Goal: Navigation & Orientation: Find specific page/section

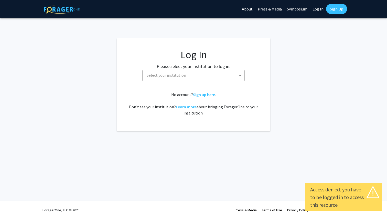
select select
click at [161, 76] on span "Select your institution" at bounding box center [166, 75] width 39 height 5
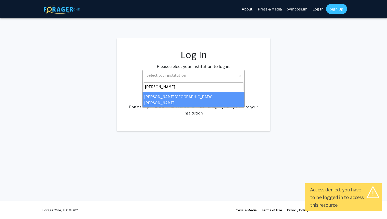
type input "johns"
select select "1"
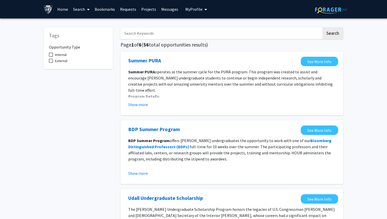
click at [50, 55] on span at bounding box center [51, 55] width 4 height 4
click at [51, 57] on input "Internal" at bounding box center [51, 57] width 0 height 0
checkbox input "true"
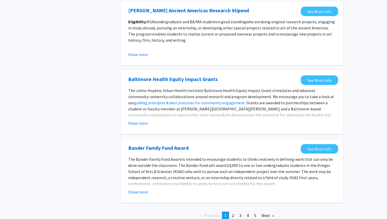
scroll to position [543, 0]
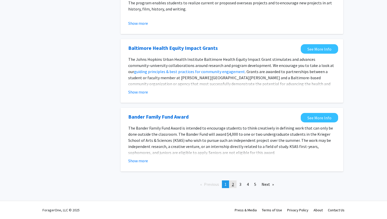
click at [233, 186] on span "2" at bounding box center [233, 184] width 2 height 5
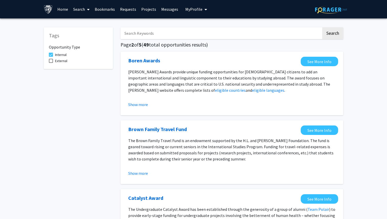
click at [151, 11] on link "Projects" at bounding box center [149, 9] width 20 height 18
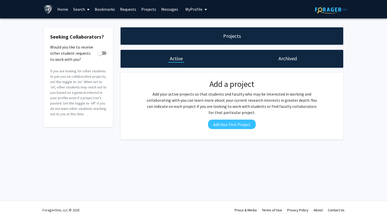
click at [85, 10] on link "Search" at bounding box center [82, 9] width 22 height 18
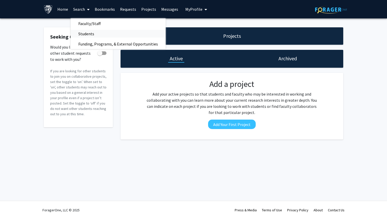
click at [87, 35] on span "Students" at bounding box center [86, 34] width 31 height 10
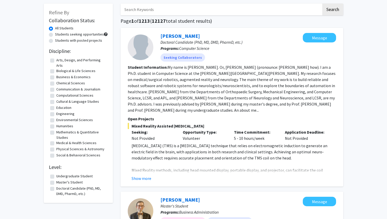
scroll to position [27, 0]
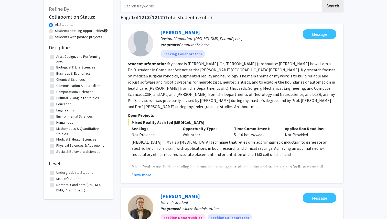
click at [56, 180] on label "Master's Student" at bounding box center [69, 178] width 26 height 5
click at [56, 180] on input "Master's Student" at bounding box center [57, 177] width 3 height 3
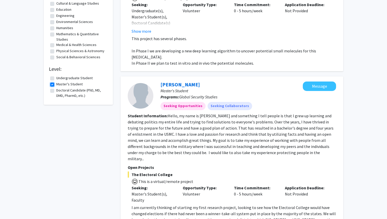
scroll to position [127, 0]
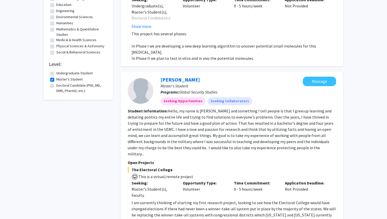
click at [56, 80] on label "Master's Student" at bounding box center [69, 79] width 26 height 5
click at [56, 80] on input "Master's Student" at bounding box center [57, 78] width 3 height 3
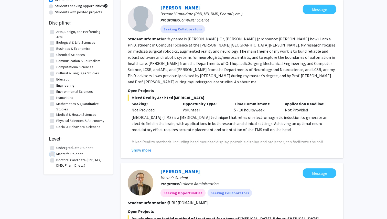
scroll to position [59, 0]
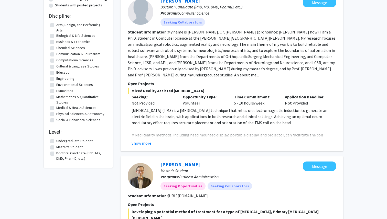
click at [56, 148] on label "Master's Student" at bounding box center [69, 147] width 26 height 5
click at [56, 148] on input "Master's Student" at bounding box center [57, 146] width 3 height 3
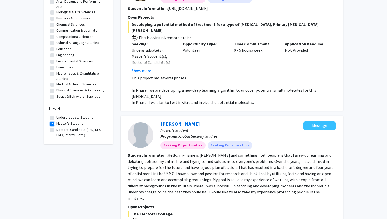
scroll to position [8, 0]
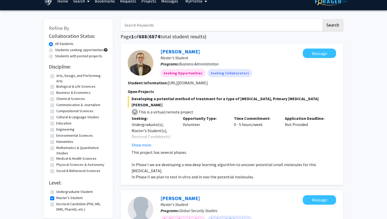
click at [56, 198] on label "Master's Student" at bounding box center [69, 198] width 26 height 5
click at [56, 198] on input "Master's Student" at bounding box center [57, 197] width 3 height 3
checkbox input "false"
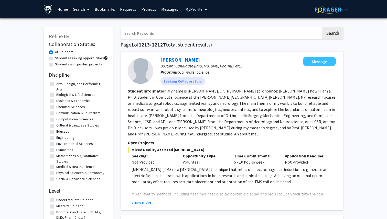
click at [55, 58] on label "Students seeking opportunities" at bounding box center [79, 58] width 49 height 5
click at [55, 58] on input "Students seeking opportunities" at bounding box center [56, 57] width 3 height 3
radio input "true"
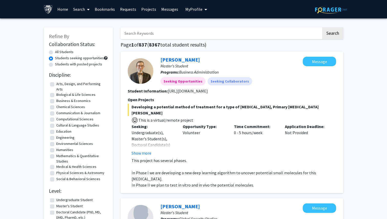
click at [55, 53] on label "All Students" at bounding box center [64, 51] width 18 height 5
click at [55, 53] on input "All Students" at bounding box center [56, 50] width 3 height 3
radio input "true"
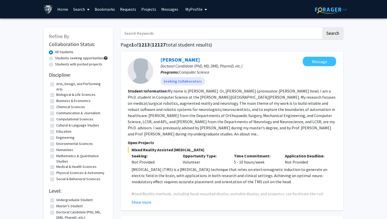
click at [82, 8] on link "Search" at bounding box center [82, 9] width 22 height 18
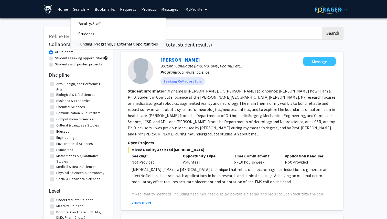
click at [86, 45] on span "Funding, Programs, & External Opportunities" at bounding box center [118, 44] width 95 height 10
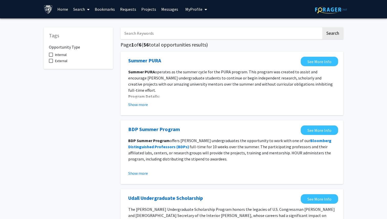
click at [64, 12] on link "Home" at bounding box center [63, 9] width 16 height 18
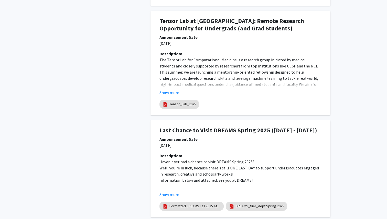
scroll to position [484, 0]
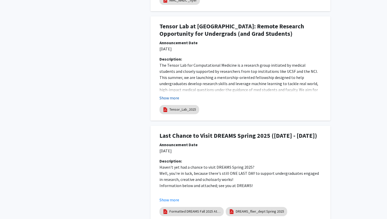
click at [169, 99] on button "Show more" at bounding box center [170, 98] width 20 height 6
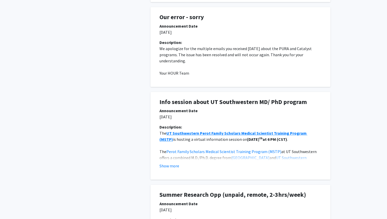
scroll to position [0, 0]
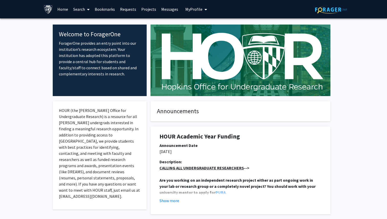
click at [126, 9] on link "Requests" at bounding box center [128, 9] width 21 height 18
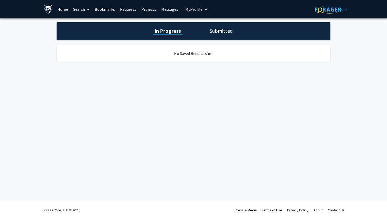
click at [149, 8] on link "Projects" at bounding box center [149, 9] width 20 height 18
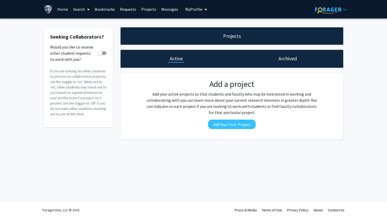
click at [168, 9] on link "Messages" at bounding box center [170, 9] width 22 height 18
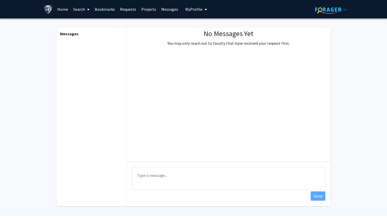
click at [197, 11] on span "My Profile" at bounding box center [193, 9] width 17 height 5
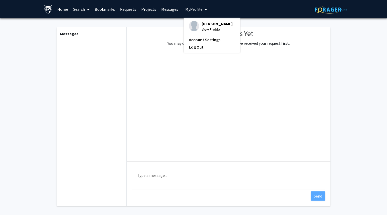
click at [205, 32] on span "View Profile" at bounding box center [217, 30] width 31 height 6
